Goal: Transaction & Acquisition: Book appointment/travel/reservation

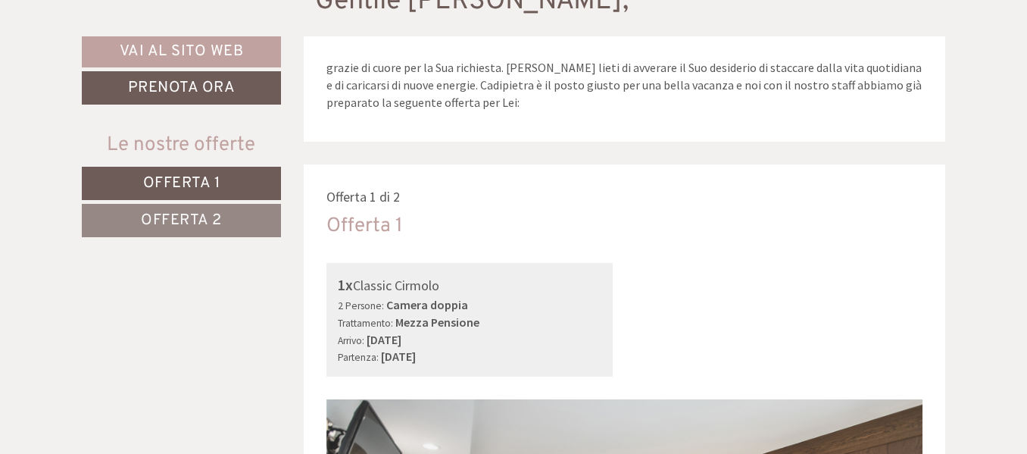
scroll to position [533, 0]
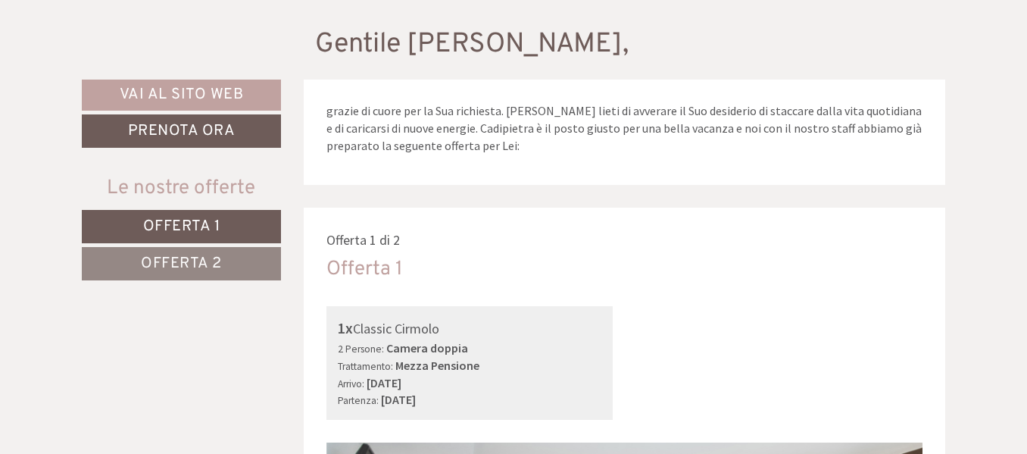
click at [214, 222] on span "Offerta 1" at bounding box center [181, 227] width 77 height 20
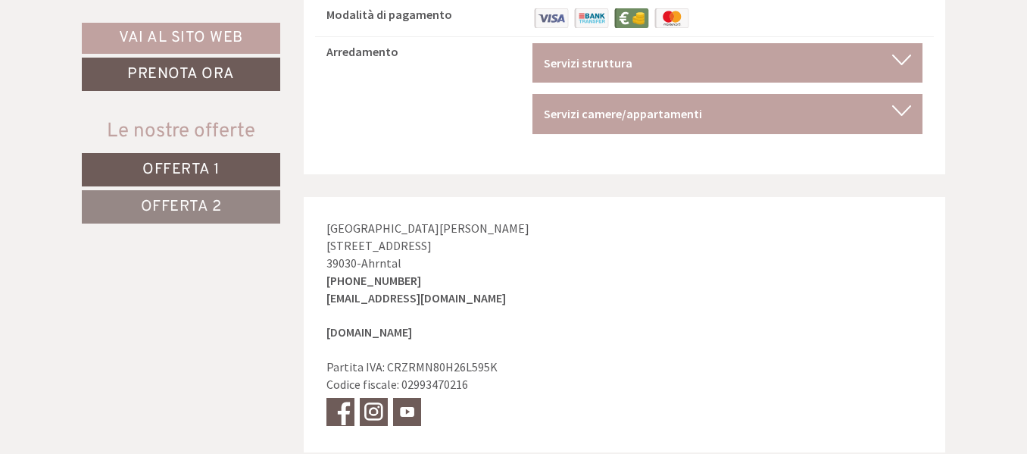
scroll to position [7201, 0]
drag, startPoint x: 1015, startPoint y: 429, endPoint x: 1014, endPoint y: 438, distance: 9.9
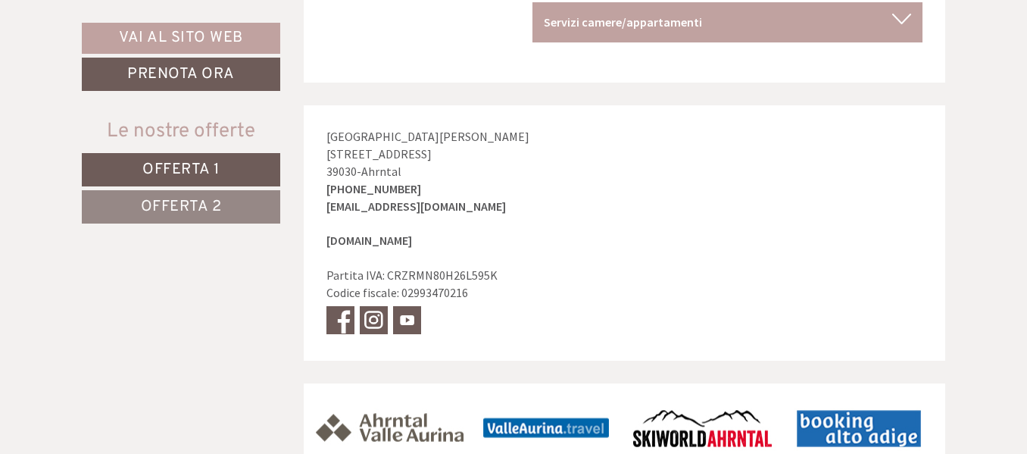
scroll to position [7344, 0]
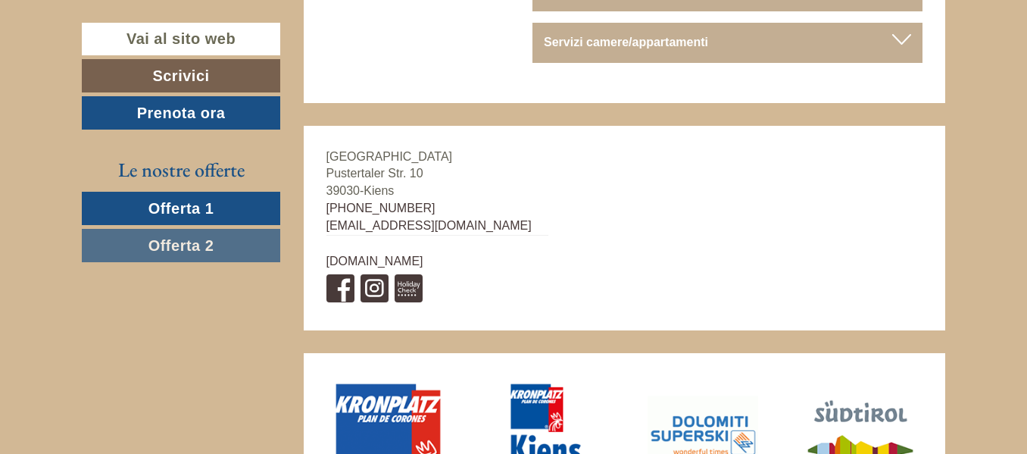
scroll to position [5414, 0]
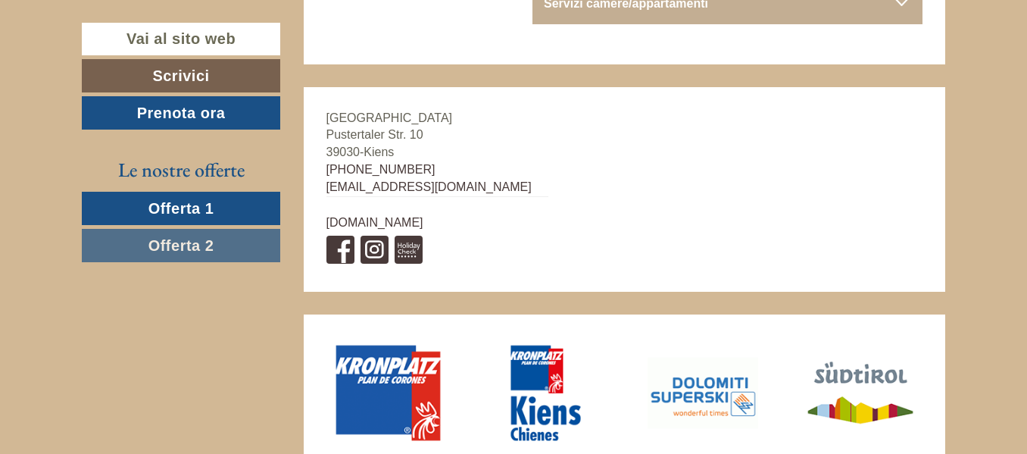
click at [211, 207] on span "Offerta 1" at bounding box center [181, 208] width 66 height 17
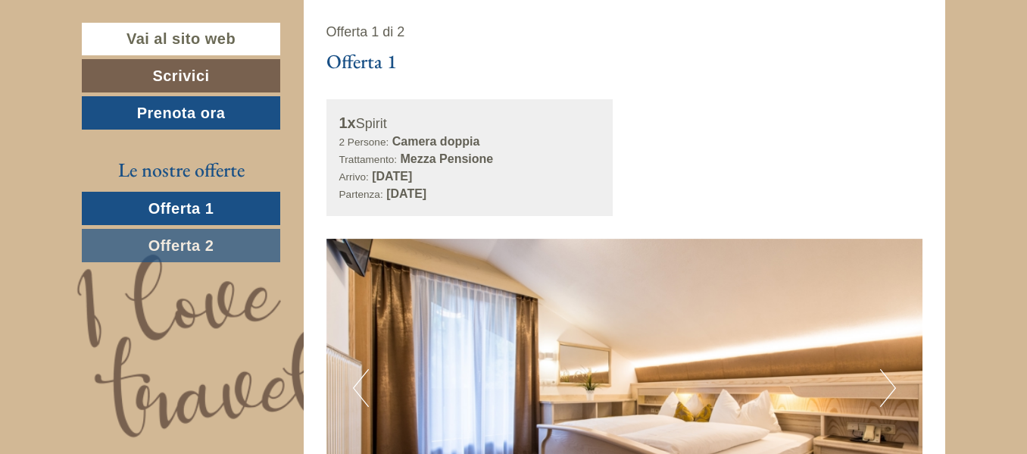
click at [210, 207] on span "Offerta 1" at bounding box center [181, 208] width 66 height 17
click at [218, 204] on link "Offerta 1" at bounding box center [181, 208] width 198 height 33
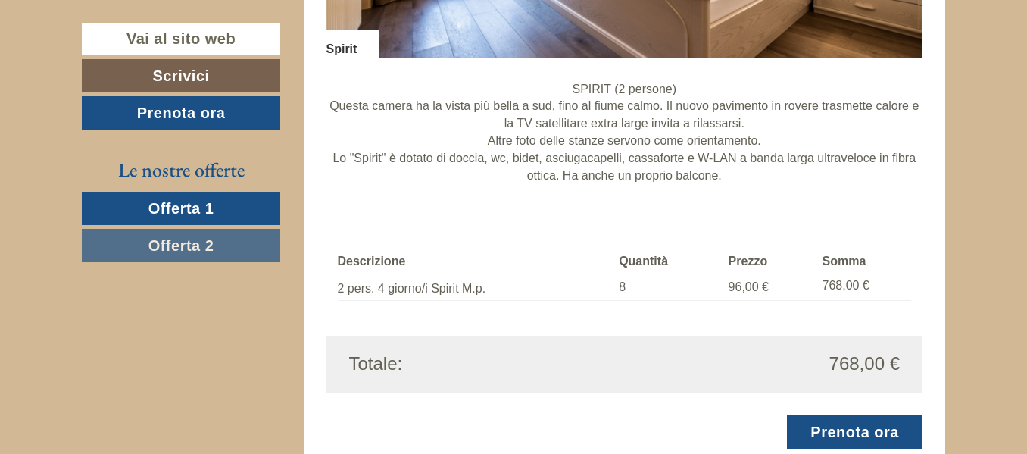
scroll to position [1241, 0]
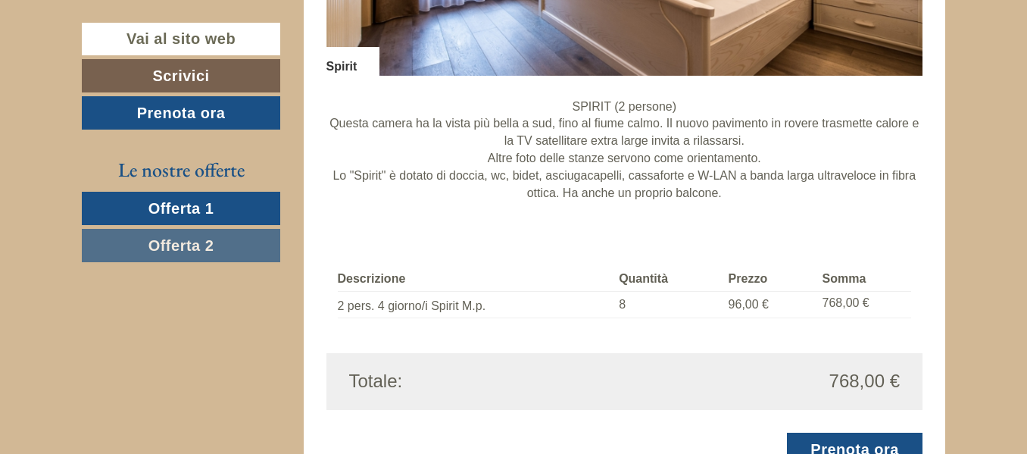
click at [206, 243] on span "Offerta 2" at bounding box center [181, 245] width 66 height 17
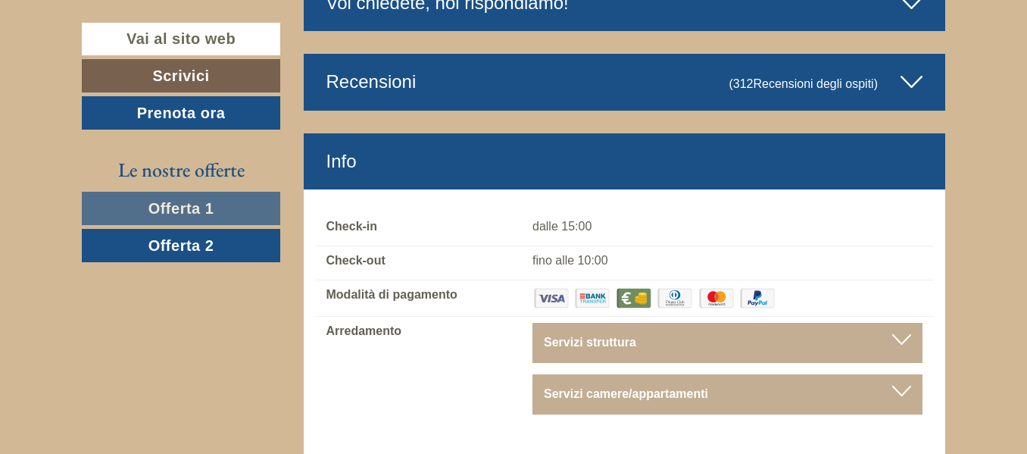
scroll to position [4122, 0]
